Goal: Check status: Check status

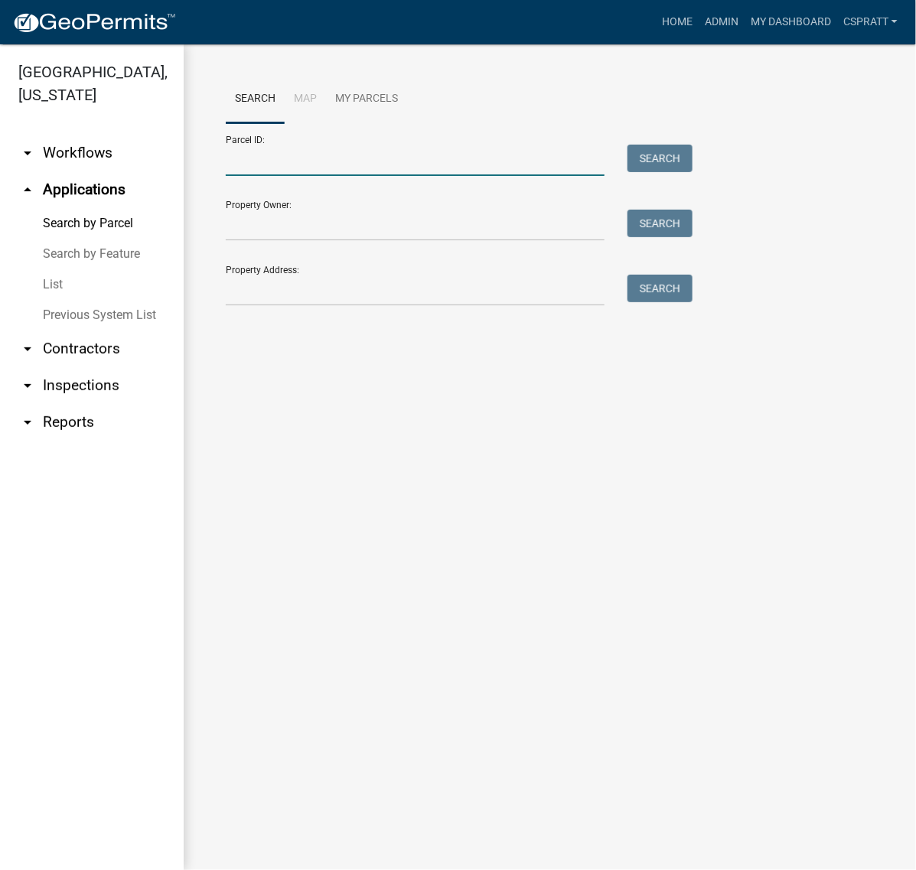
click at [284, 176] on input "Parcel ID:" at bounding box center [415, 160] width 379 height 31
click at [257, 176] on input "Parcel ID:" at bounding box center [415, 160] width 379 height 31
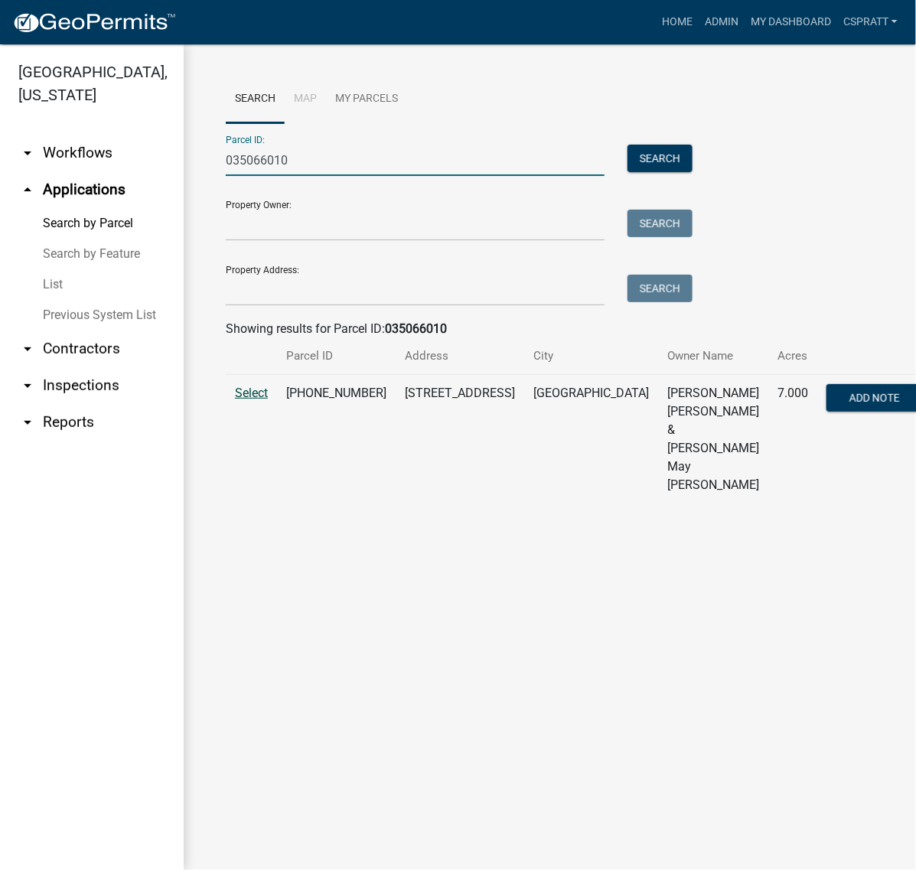
type input "035066010"
click at [256, 400] on span "Select" at bounding box center [251, 393] width 33 height 15
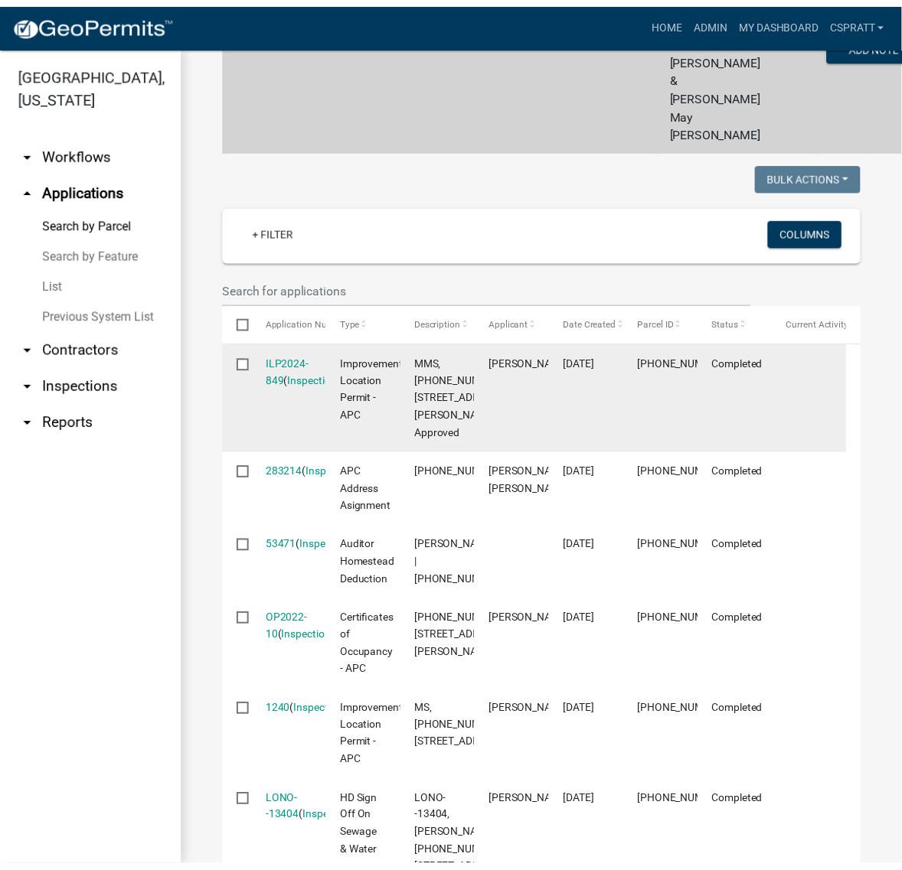
scroll to position [383, 0]
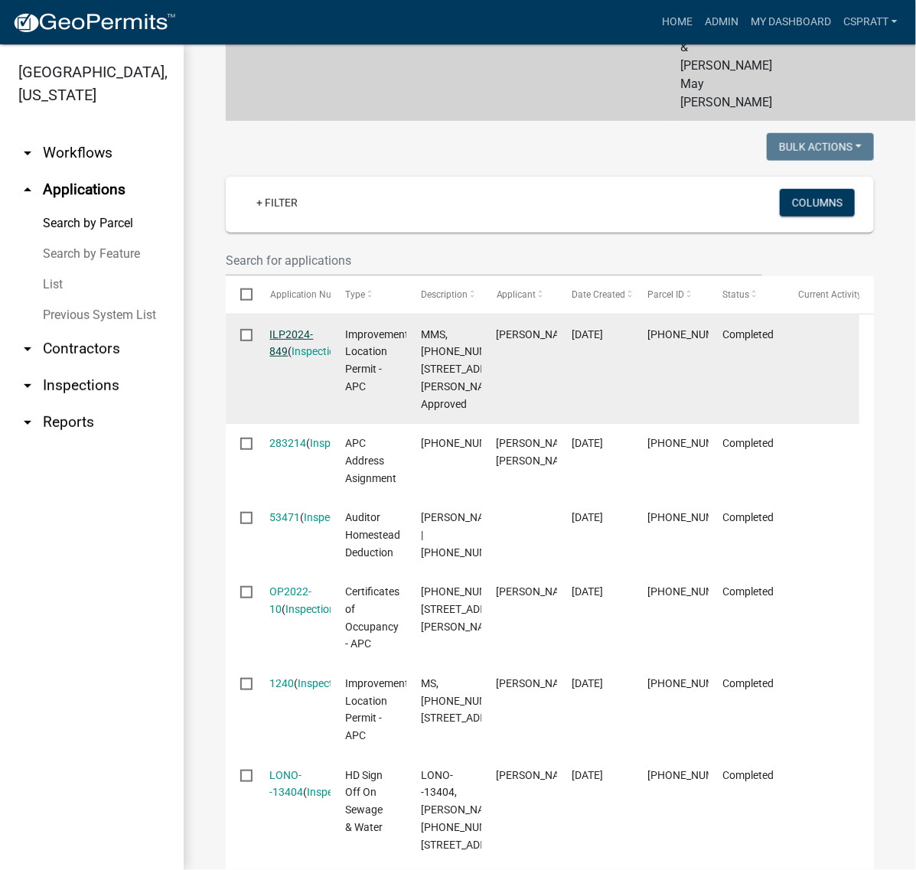
click at [308, 358] on link "ILP2024-849" at bounding box center [292, 343] width 44 height 30
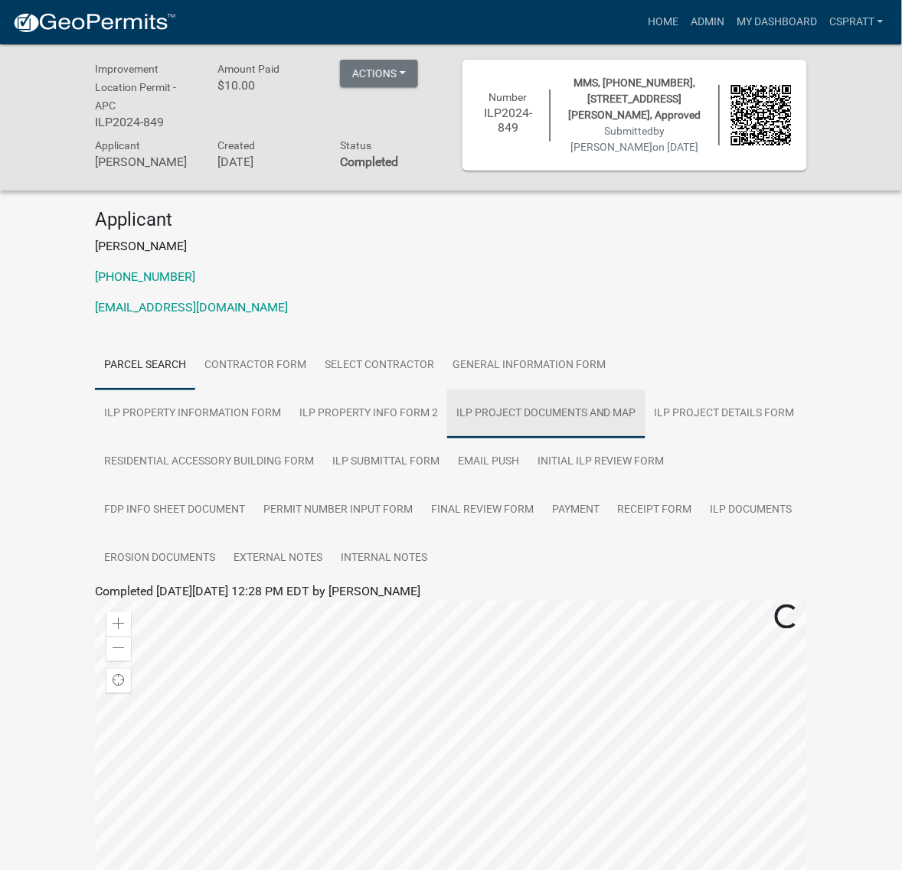
click at [645, 439] on link "ILP Project Documents and Map" at bounding box center [546, 414] width 198 height 49
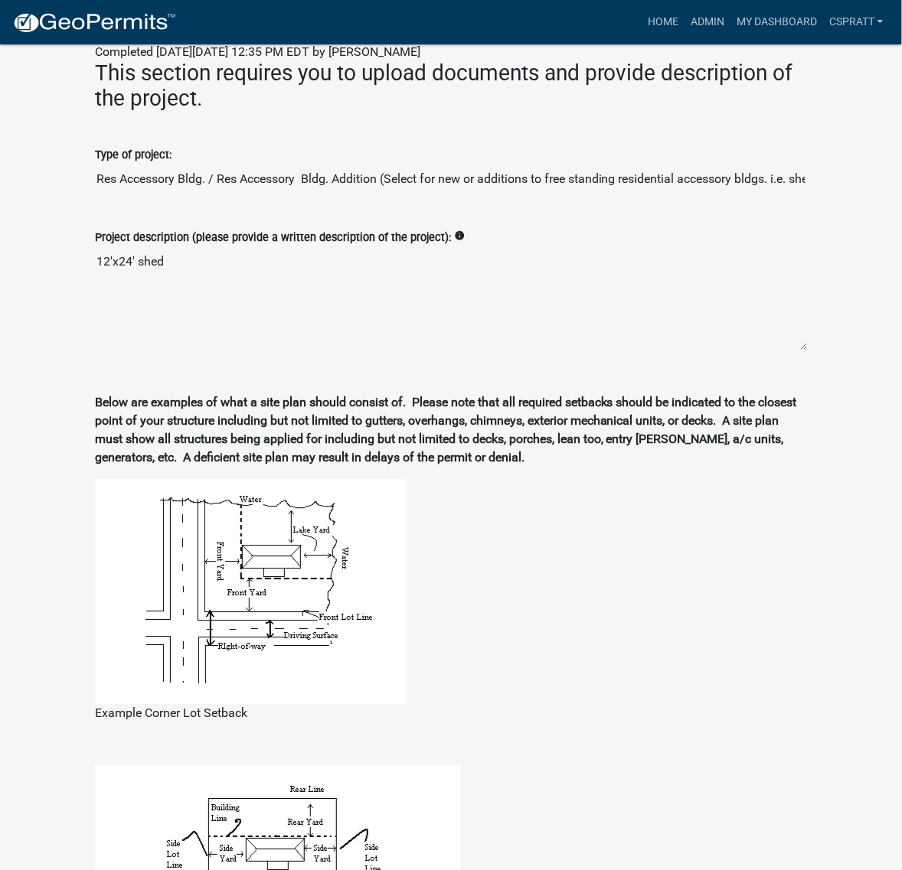
scroll to position [574, 0]
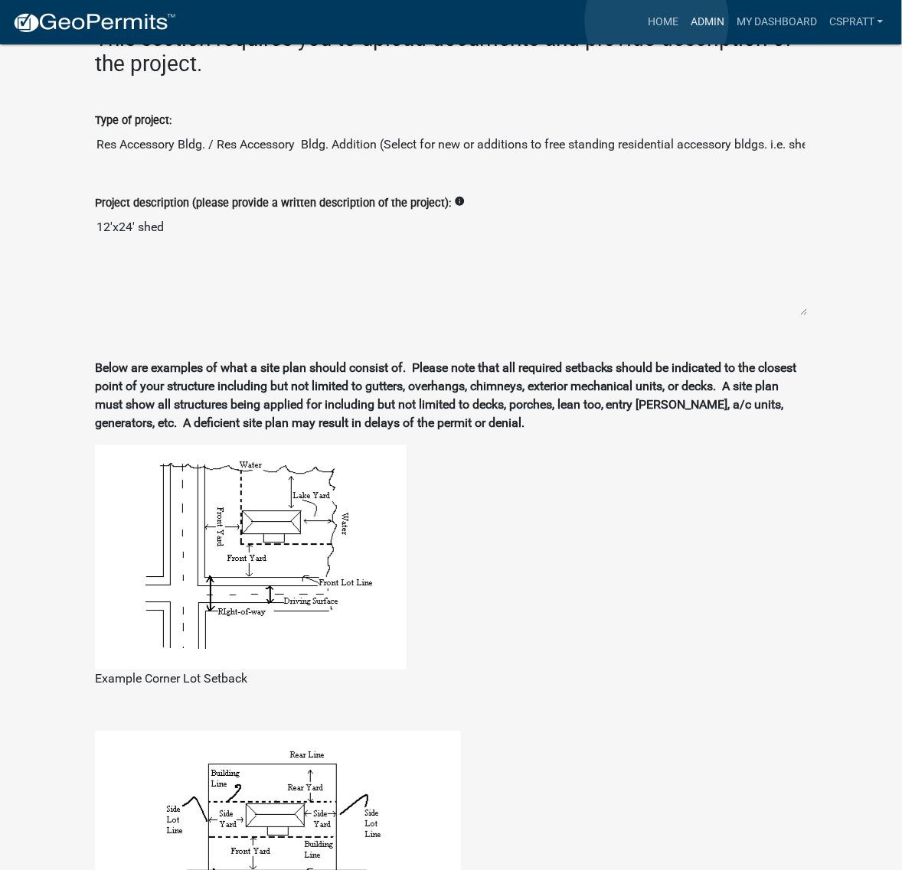
click at [684, 21] on link "Admin" at bounding box center [707, 22] width 46 height 29
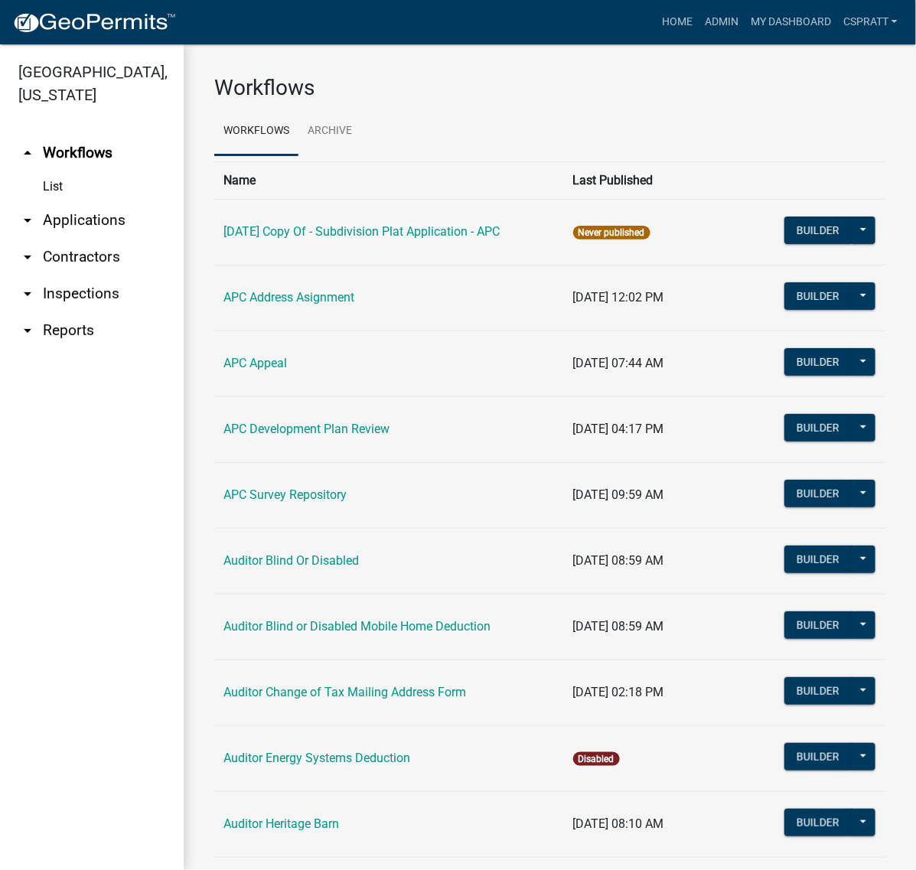
click at [113, 239] on link "arrow_drop_down Applications" at bounding box center [92, 220] width 184 height 37
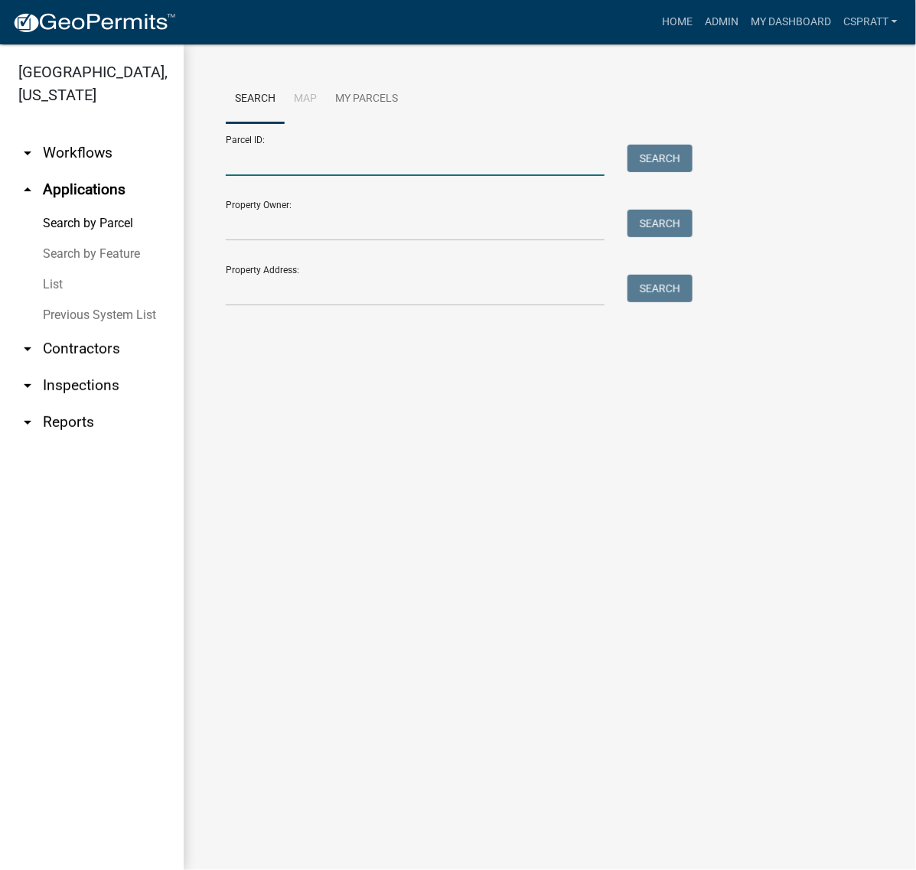
click at [277, 176] on input "Parcel ID:" at bounding box center [415, 160] width 379 height 31
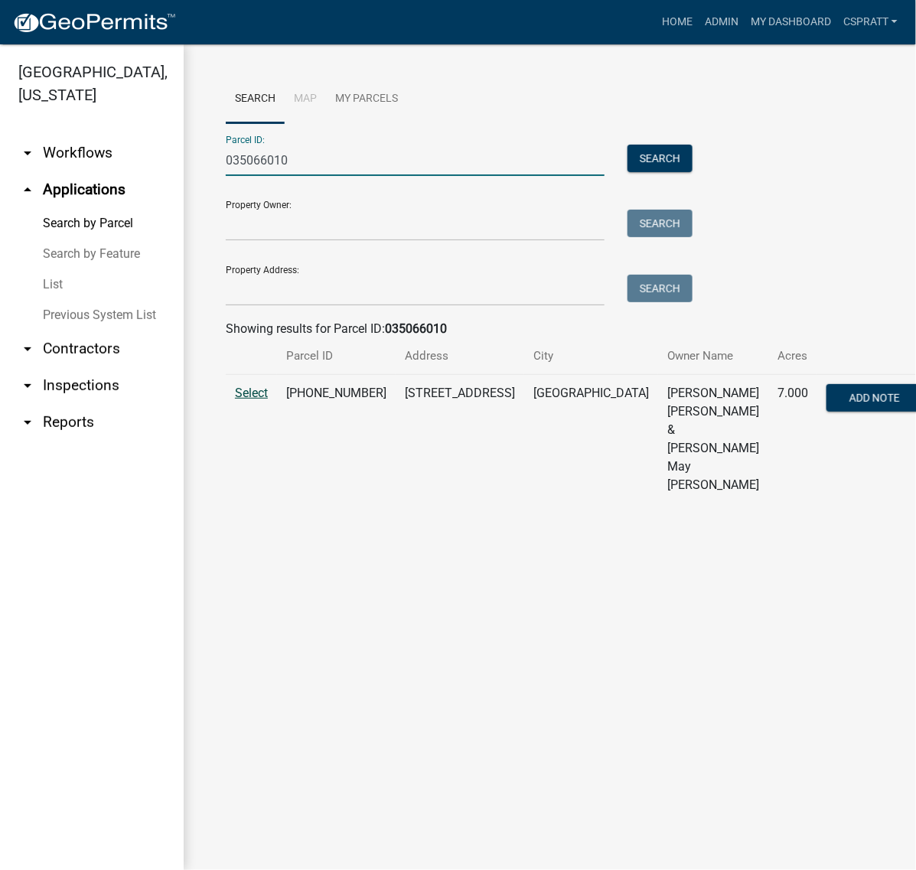
type input "035066010"
click at [266, 400] on span "Select" at bounding box center [251, 393] width 33 height 15
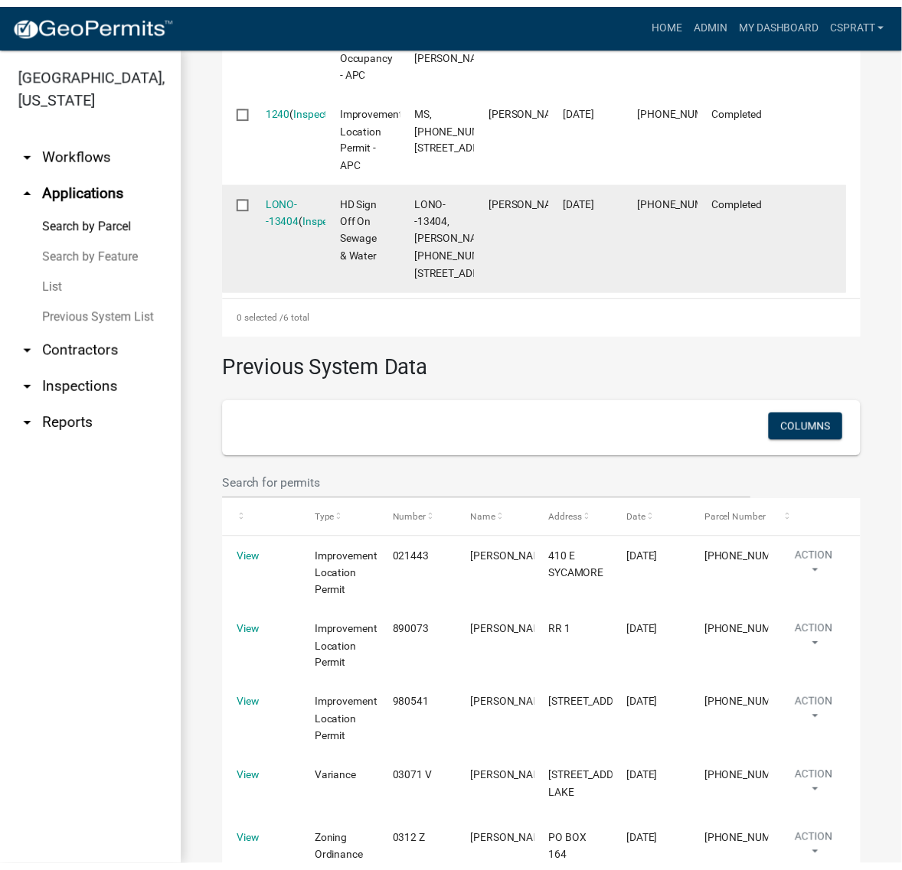
scroll to position [861, 0]
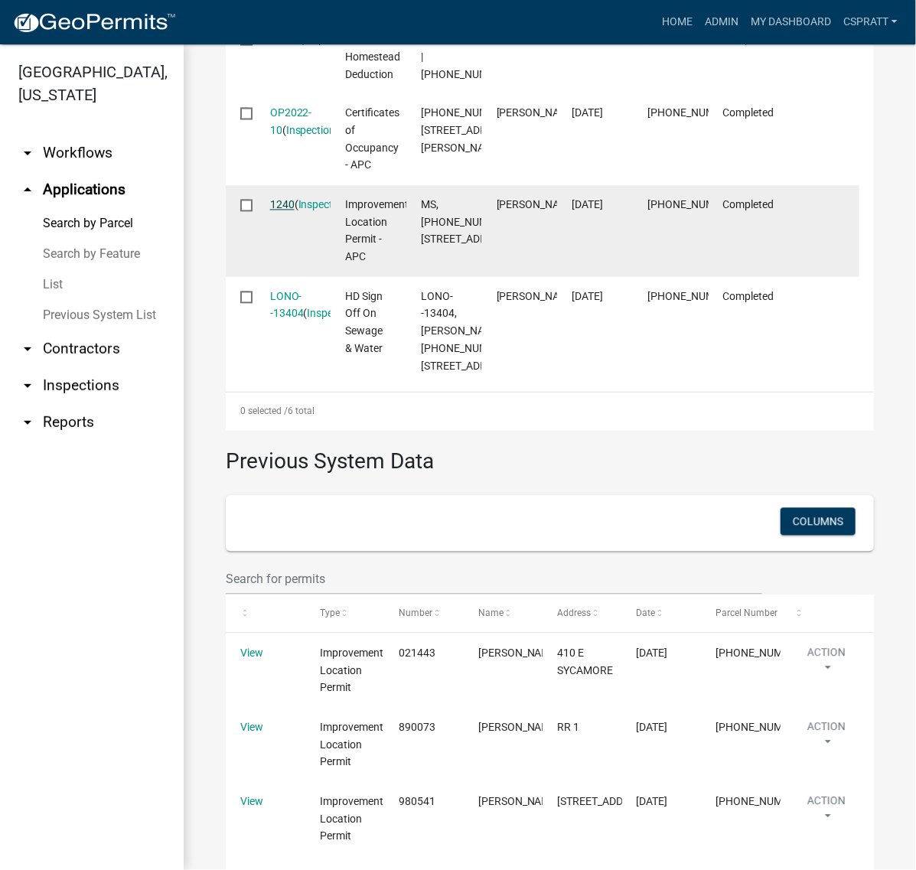
click at [293, 211] on link "1240" at bounding box center [282, 205] width 24 height 12
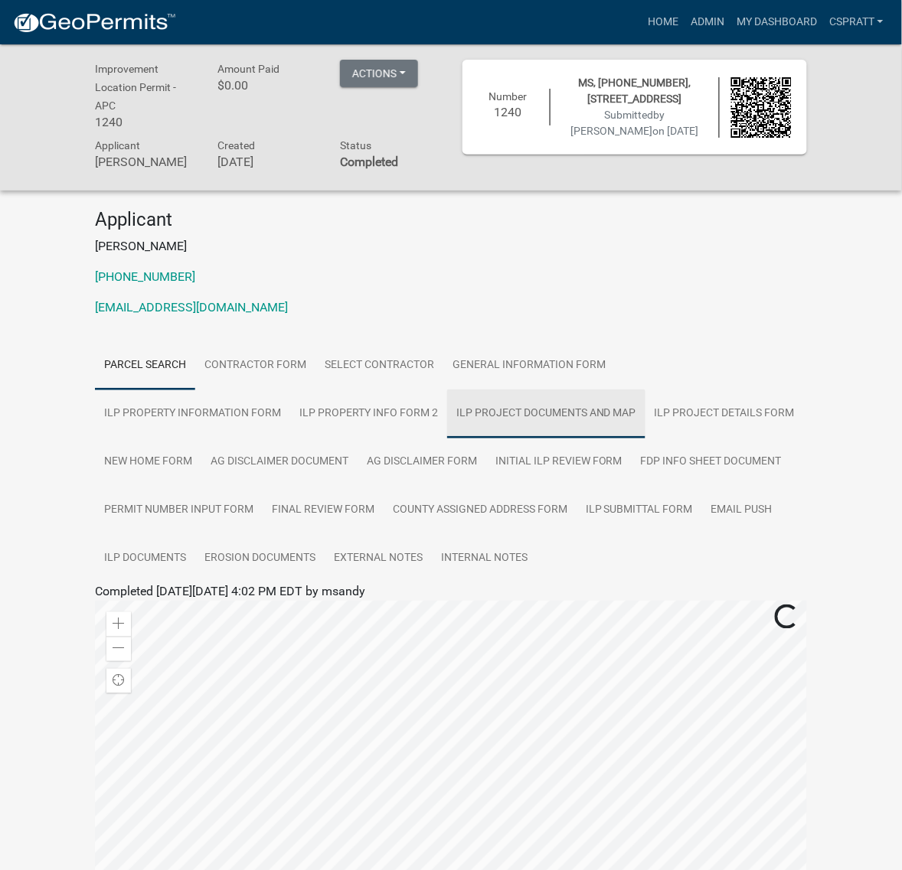
click at [645, 439] on link "ILP Project Documents and Map" at bounding box center [546, 414] width 198 height 49
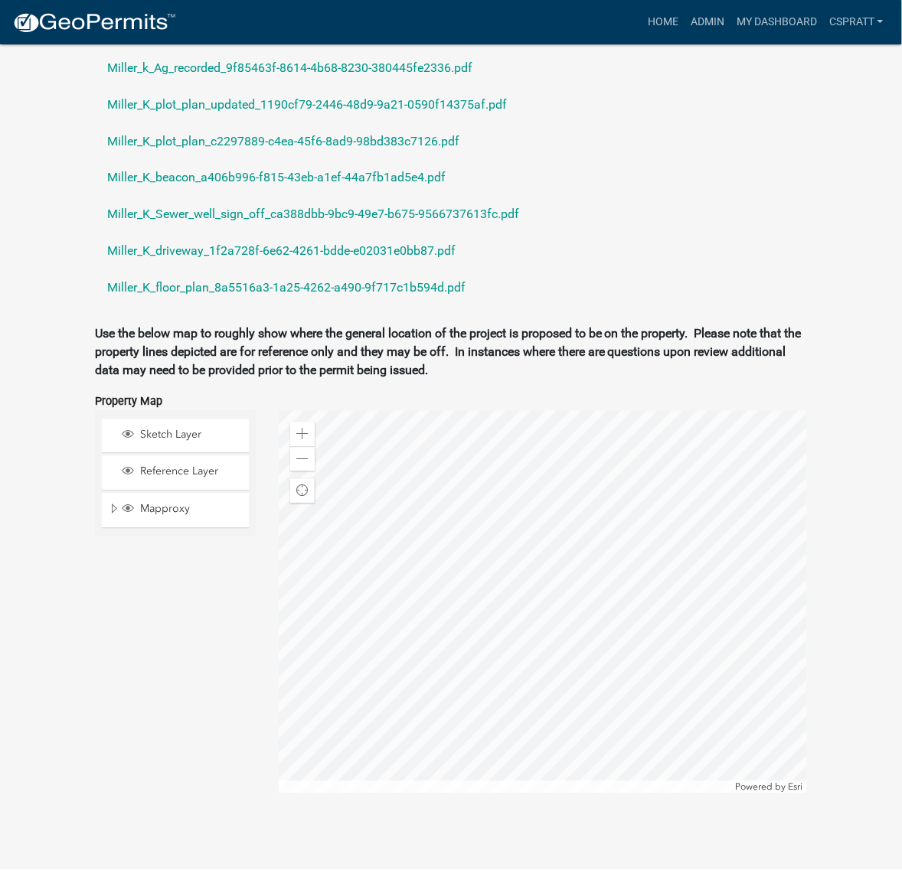
scroll to position [1722, 0]
click at [312, 86] on link "Miller_k_Ag_recorded_9f85463f-8614-4b68-8230-380445fe2336.pdf" at bounding box center [451, 68] width 712 height 37
click at [265, 123] on link "Miller_K_plot_plan_updated_1190cf79-2446-48d9-9a21-0590f14375af.pdf" at bounding box center [451, 104] width 712 height 37
click at [253, 160] on link "Miller_K_plot_plan_c2297889-c4ea-45f6-8ad9-98bd383c7126.pdf" at bounding box center [451, 141] width 712 height 37
click at [257, 197] on link "Miller_K_beacon_a406b996-f815-43eb-a1ef-44a7fb1ad5e4.pdf" at bounding box center [451, 178] width 712 height 37
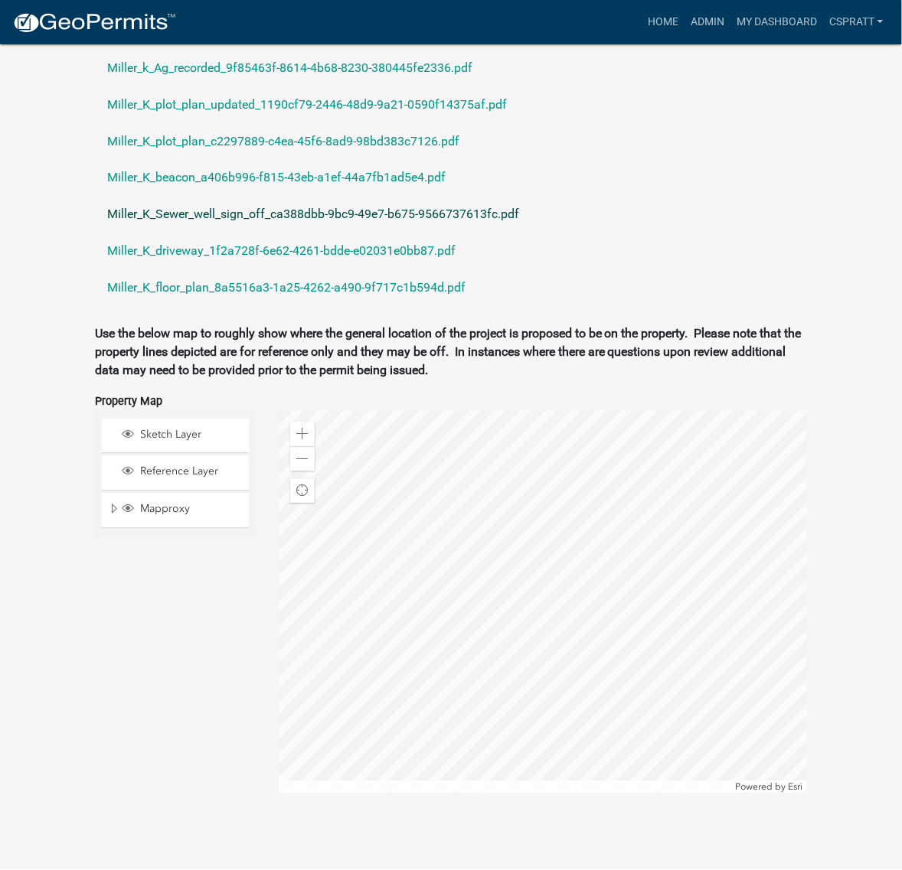
click at [270, 233] on link "Miller_K_Sewer_well_sign_off_ca388dbb-9bc9-49e7-b675-9566737613fc.pdf" at bounding box center [451, 215] width 712 height 37
click at [641, 28] on link "Home" at bounding box center [662, 22] width 43 height 29
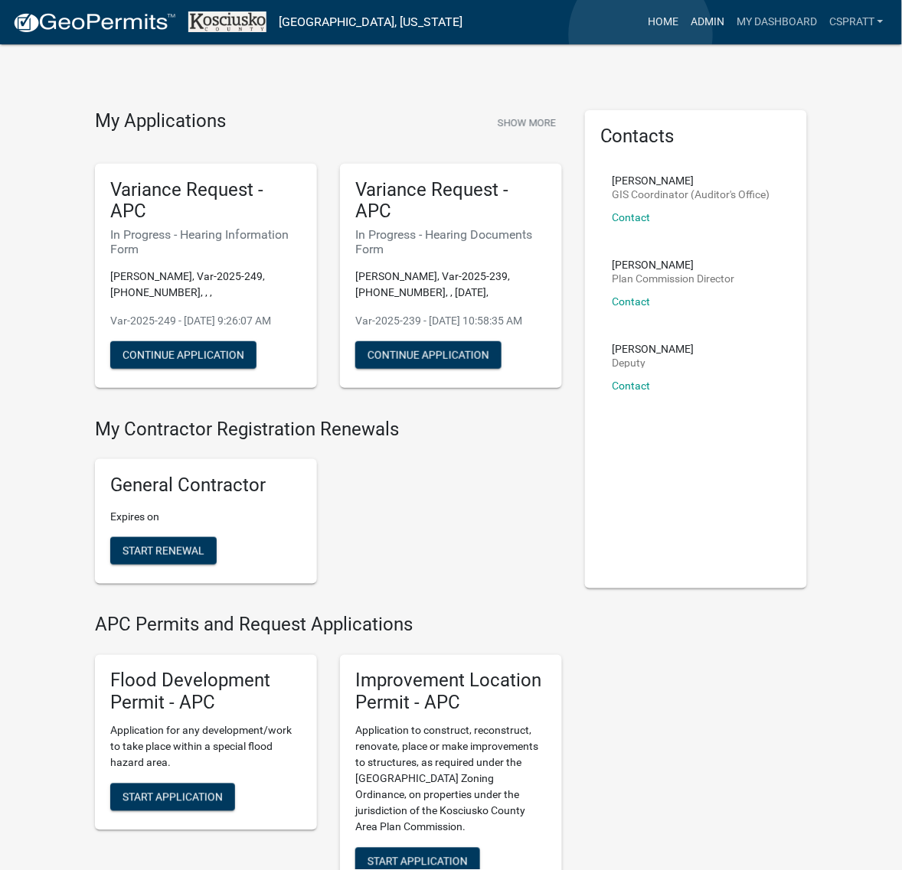
drag, startPoint x: 641, startPoint y: 34, endPoint x: 605, endPoint y: 37, distance: 36.0
click at [684, 34] on link "Admin" at bounding box center [707, 22] width 46 height 29
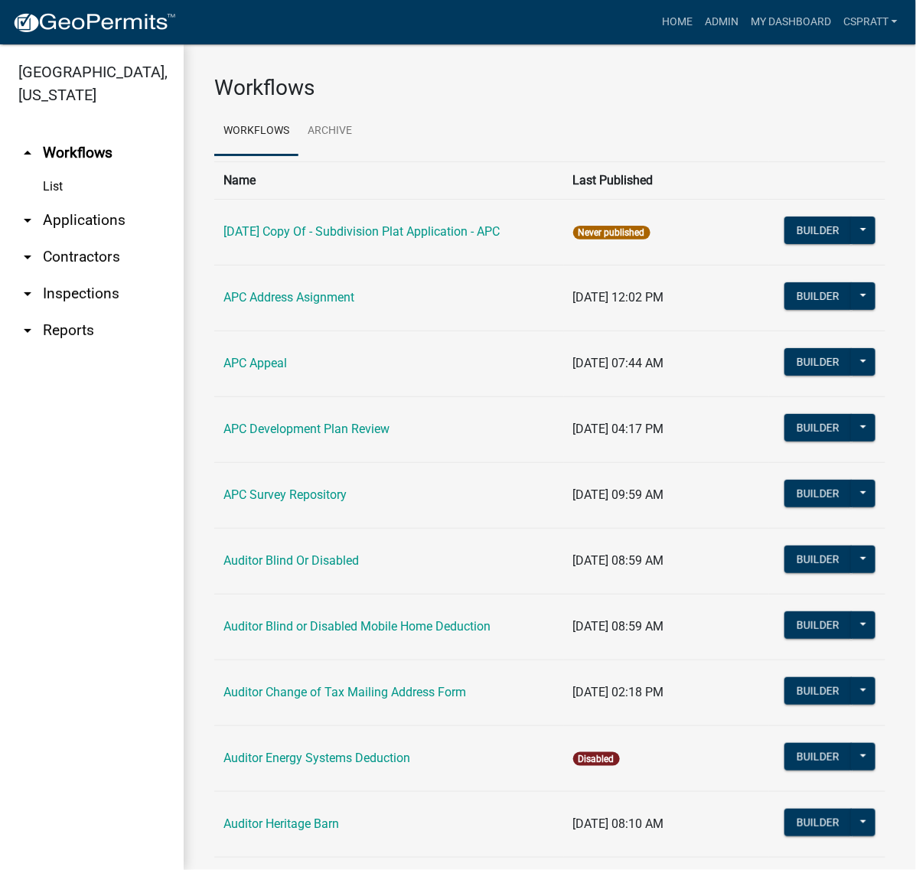
click at [125, 239] on link "arrow_drop_down Applications" at bounding box center [92, 220] width 184 height 37
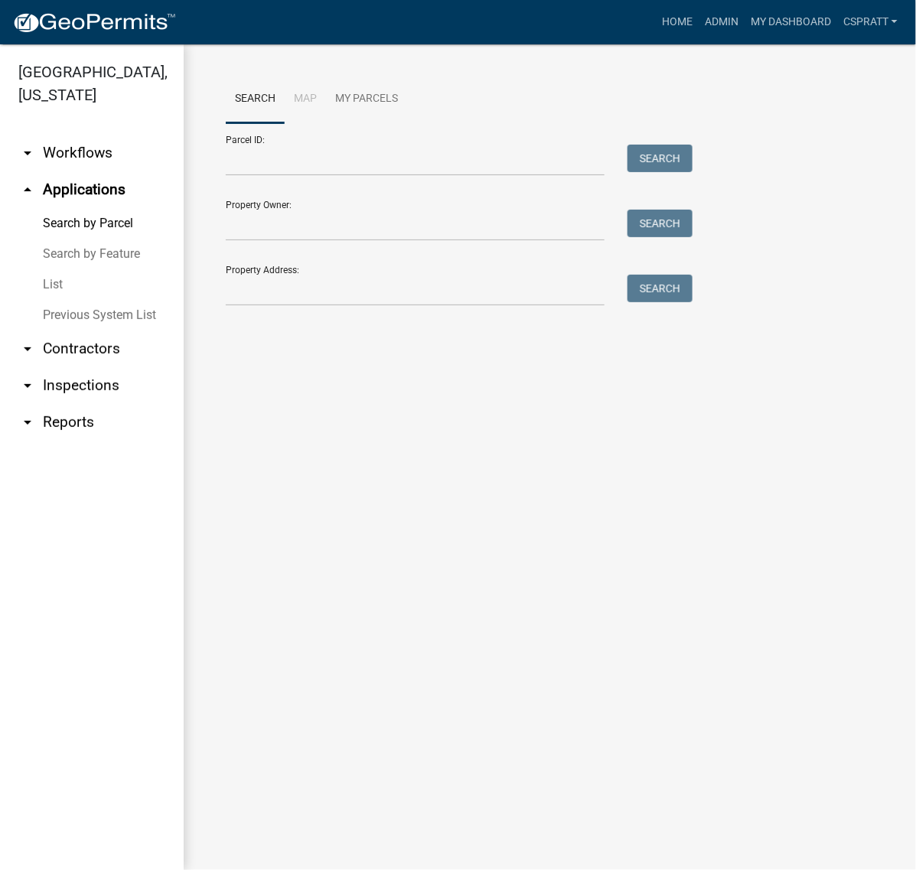
click at [65, 300] on link "List" at bounding box center [92, 284] width 184 height 31
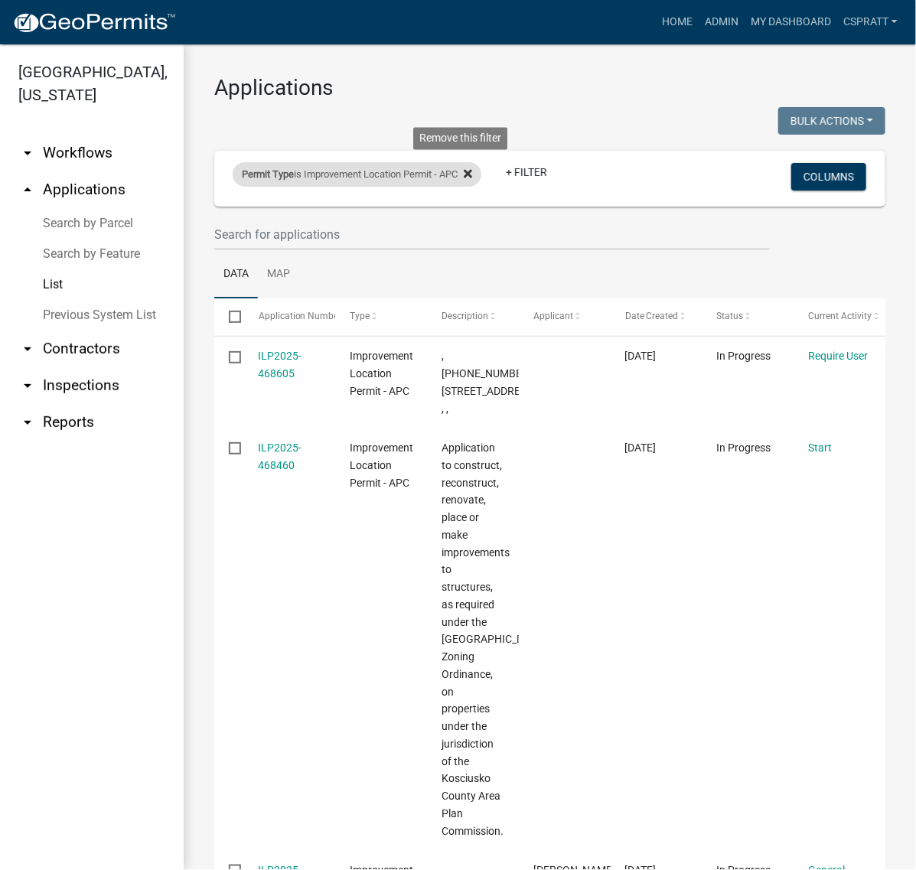
click at [472, 180] on icon at bounding box center [468, 174] width 8 height 12
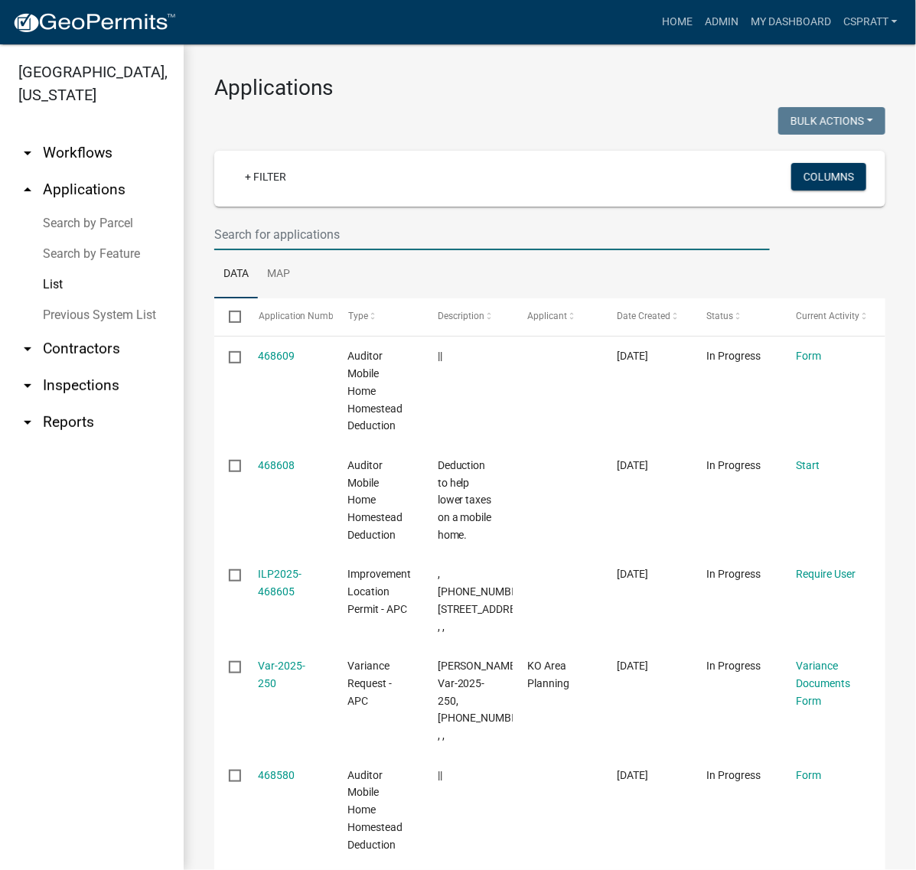
click at [230, 250] on input "text" at bounding box center [492, 234] width 556 height 31
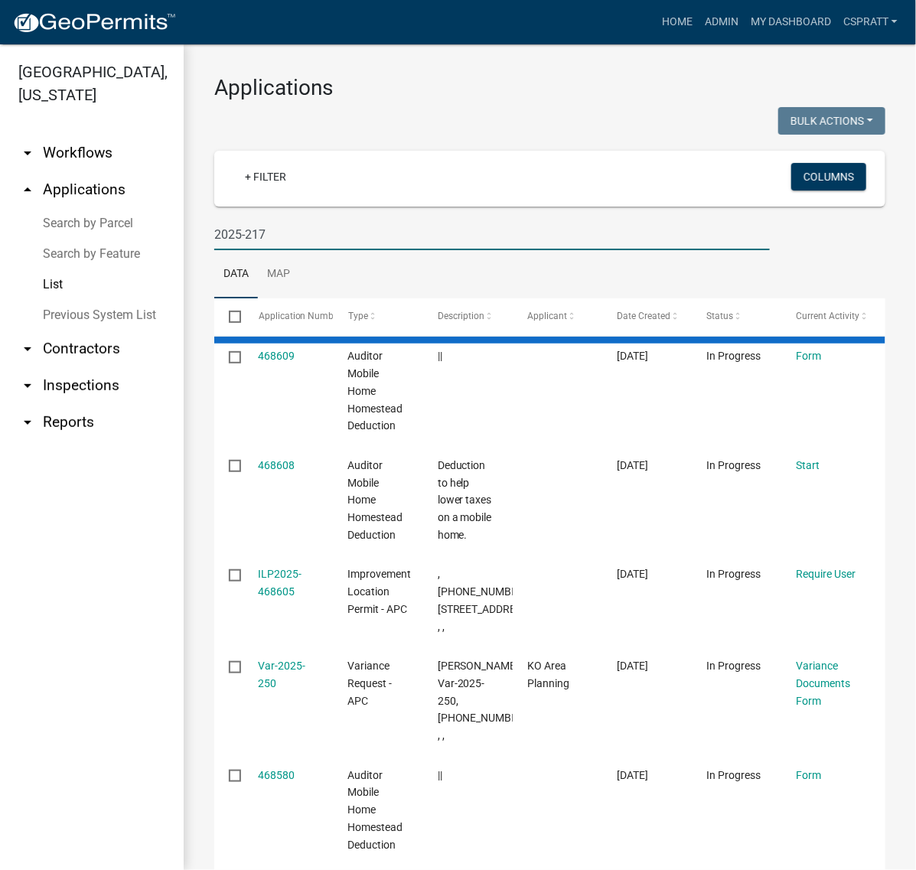
click at [214, 250] on input "2025-217" at bounding box center [492, 234] width 556 height 31
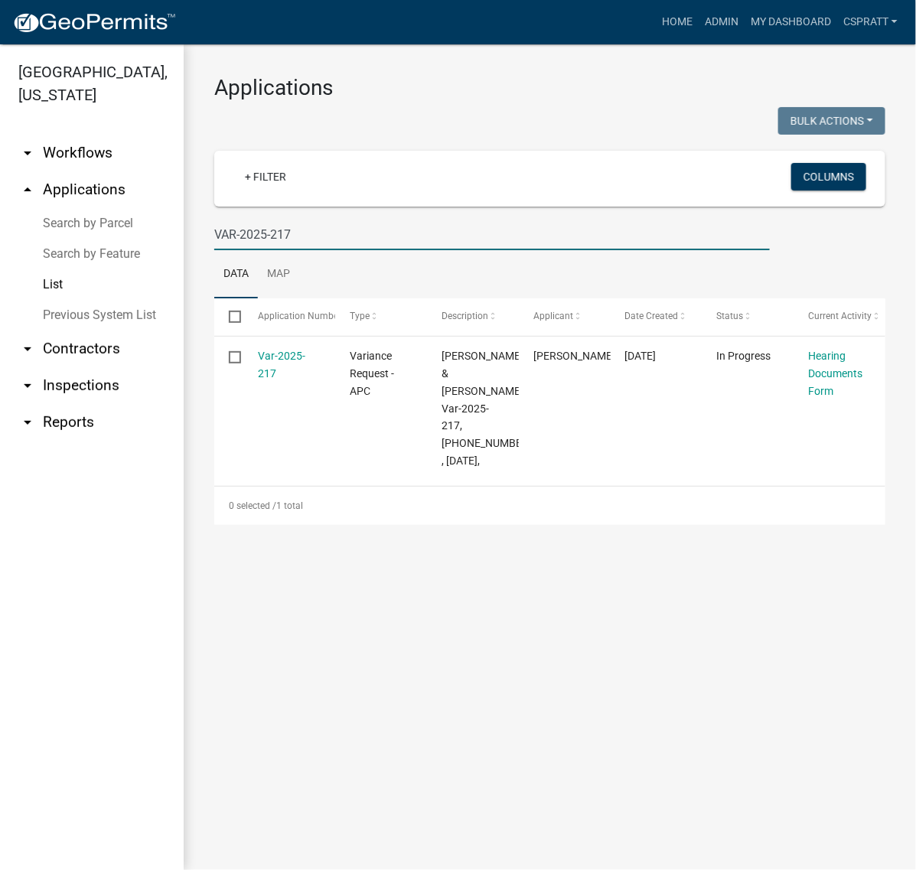
type input "VAR-2025-217"
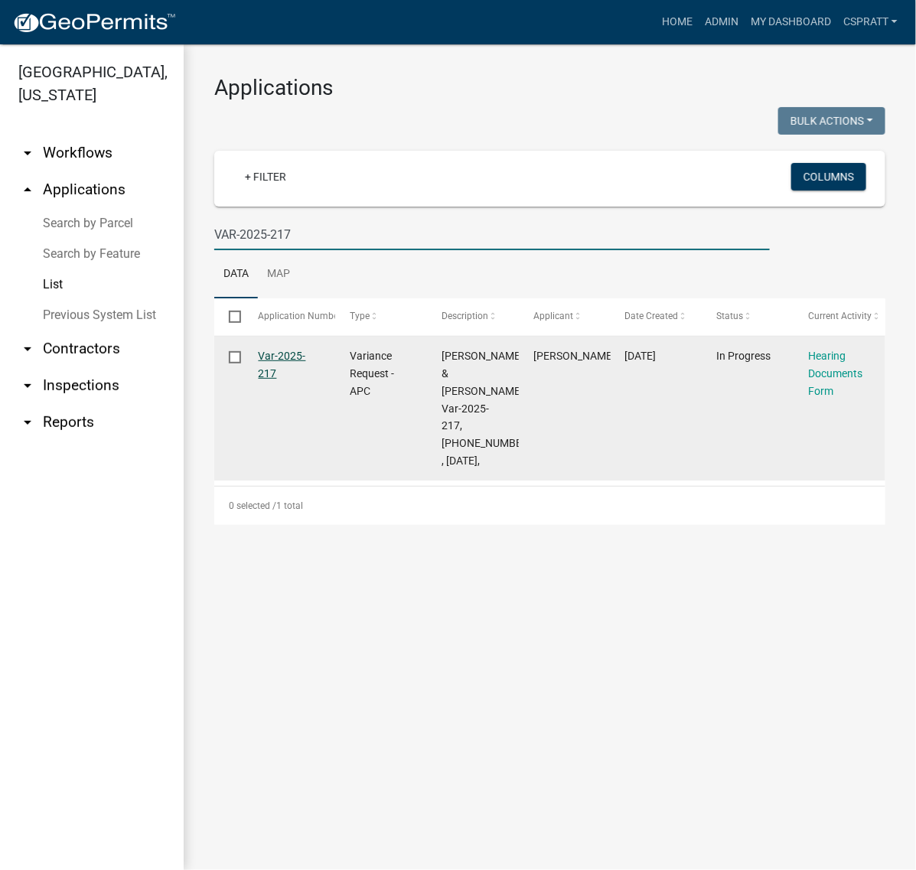
click at [299, 380] on link "Var-2025-217" at bounding box center [282, 365] width 47 height 30
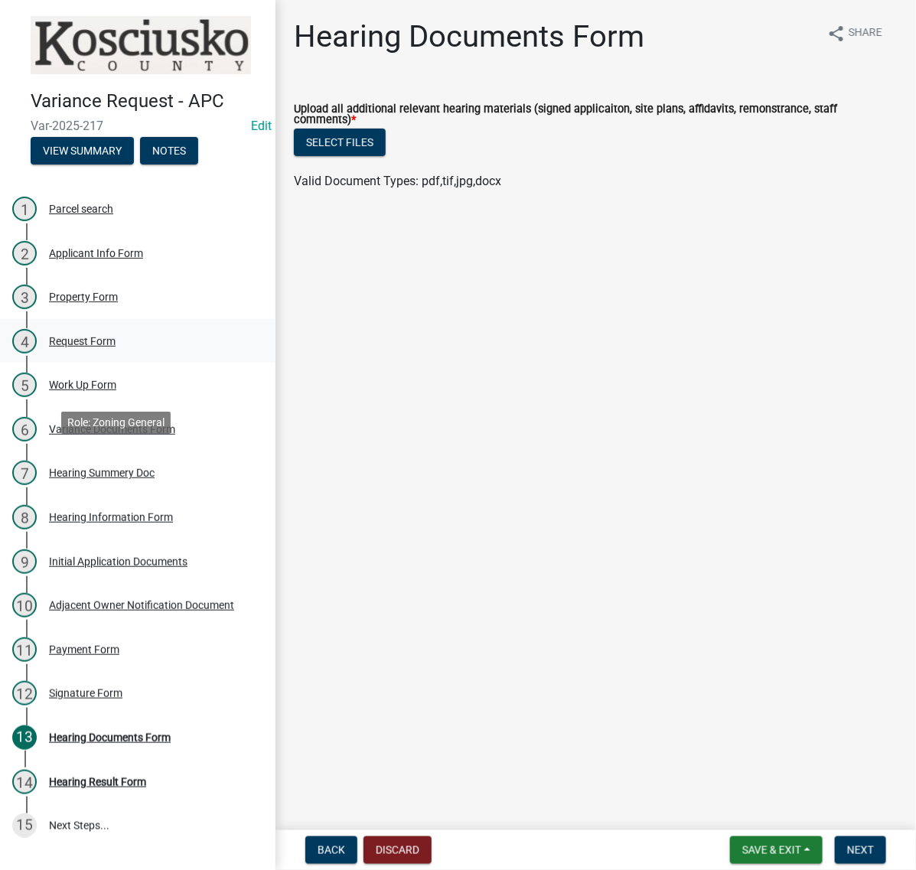
click at [112, 347] on div "Request Form" at bounding box center [82, 341] width 67 height 11
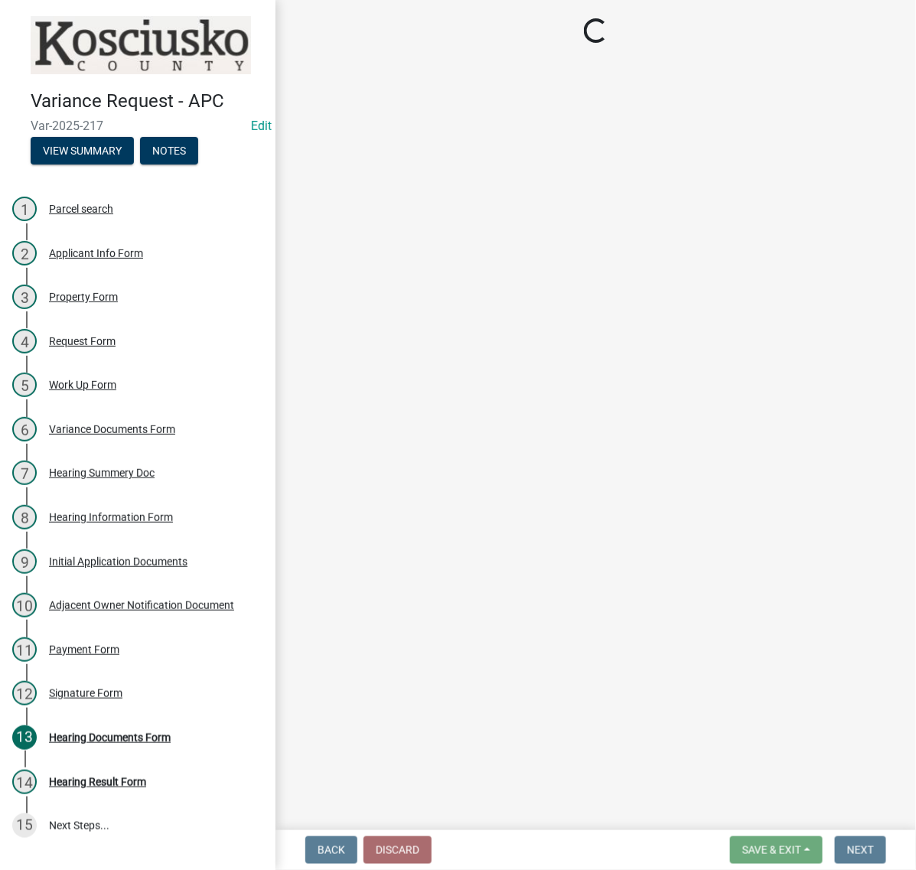
select select "77eb12f8-2a64-4a31-bfec-9b00716b2165"
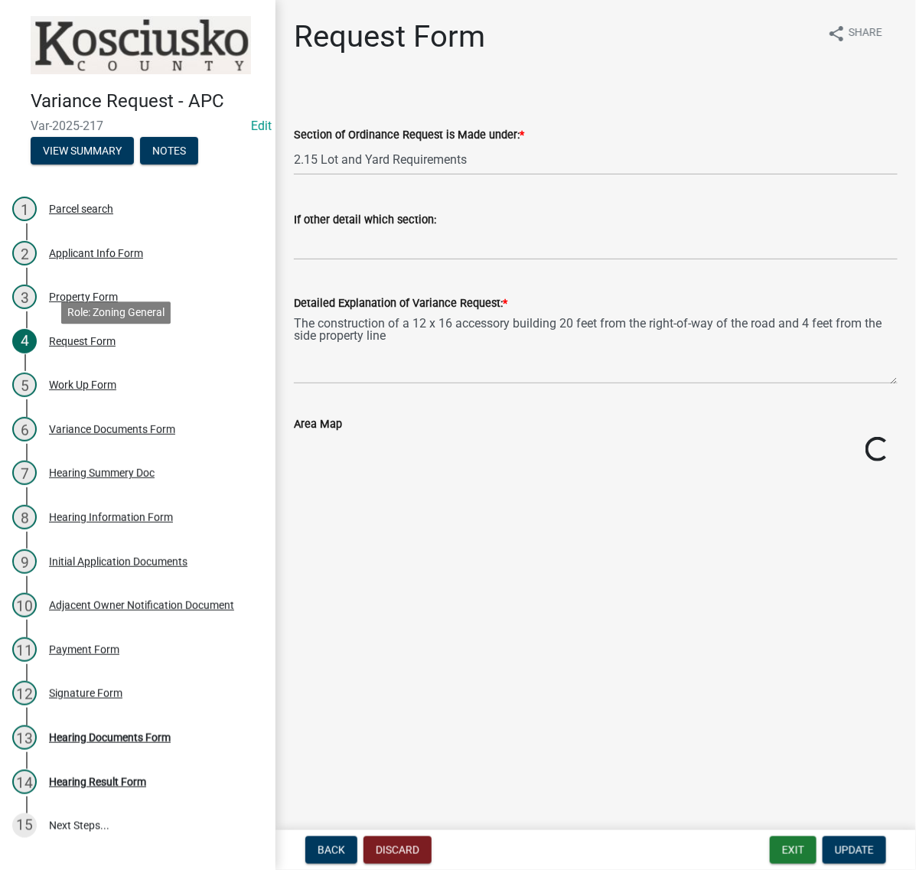
click at [116, 259] on div "Applicant Info Form" at bounding box center [96, 253] width 94 height 11
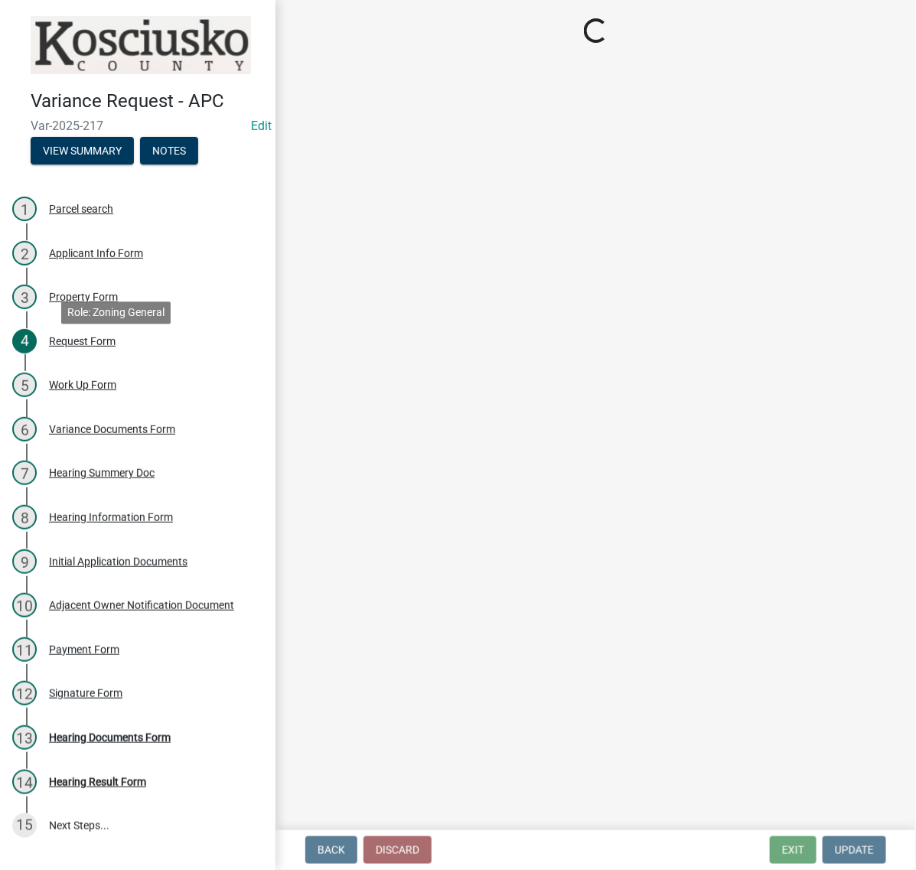
select select "c872cdc8-ca01-49f1-a213-e4b05fa58cd2"
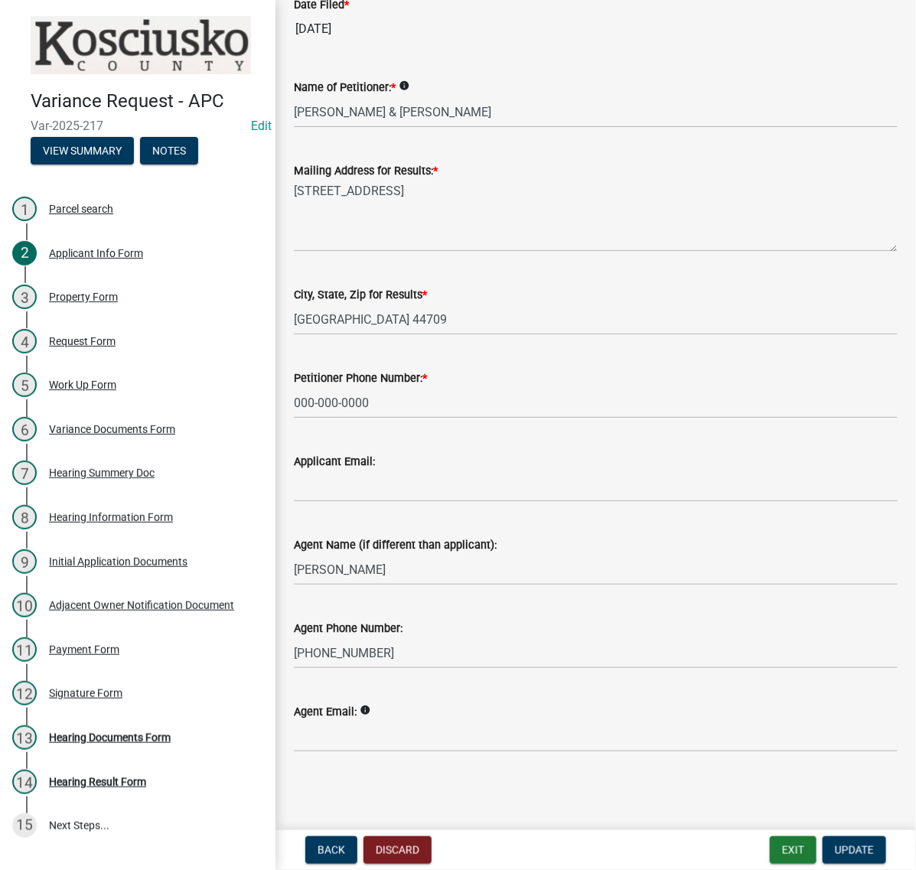
scroll to position [460, 0]
click at [770, 850] on button "Exit" at bounding box center [793, 851] width 47 height 28
